Goal: Book appointment/travel/reservation

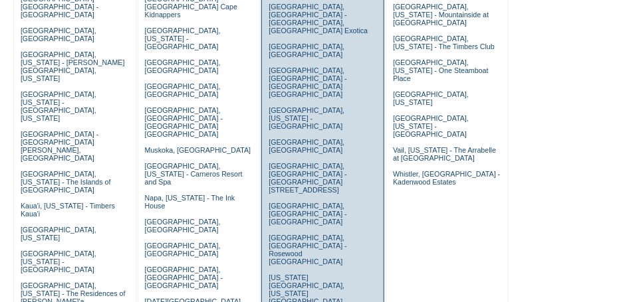
scroll to position [266, 0]
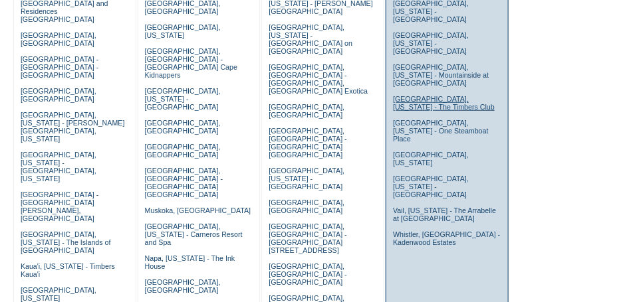
click at [425, 95] on link "[GEOGRAPHIC_DATA], [US_STATE] - The Timbers Club" at bounding box center [444, 103] width 102 height 16
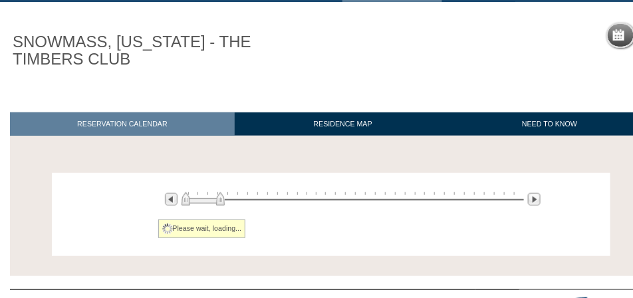
scroll to position [154, 0]
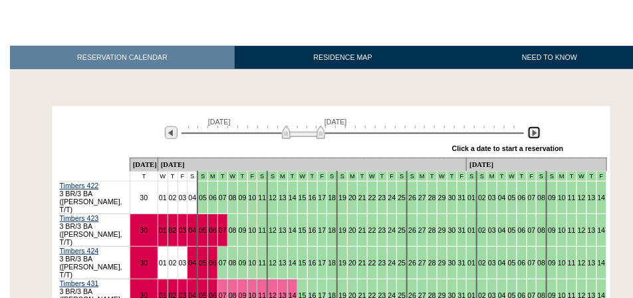
click at [537, 134] on img at bounding box center [534, 132] width 13 height 13
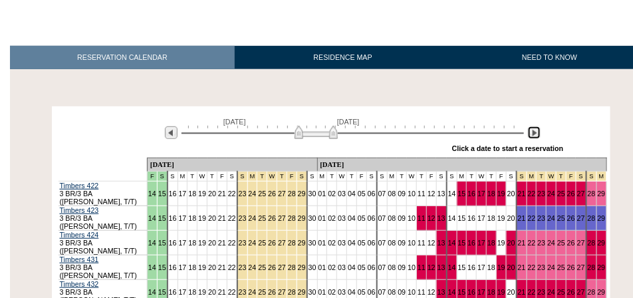
click at [537, 134] on img at bounding box center [534, 132] width 13 height 13
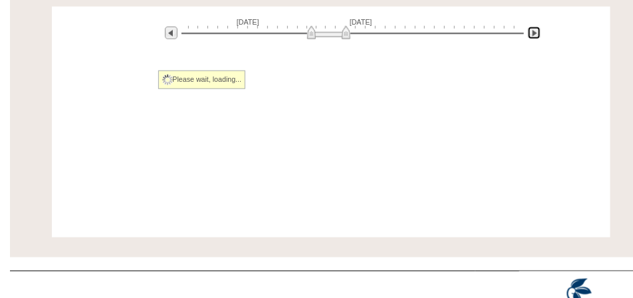
scroll to position [254, 0]
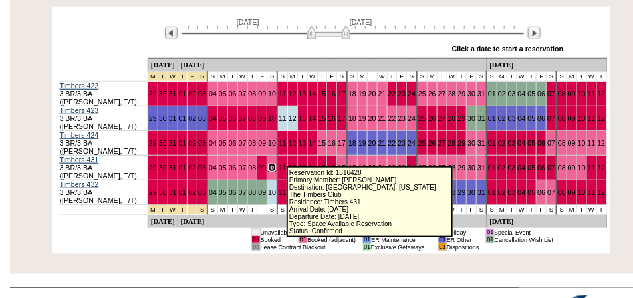
click at [276, 164] on link "10" at bounding box center [272, 168] width 8 height 8
